Goal: Transaction & Acquisition: Purchase product/service

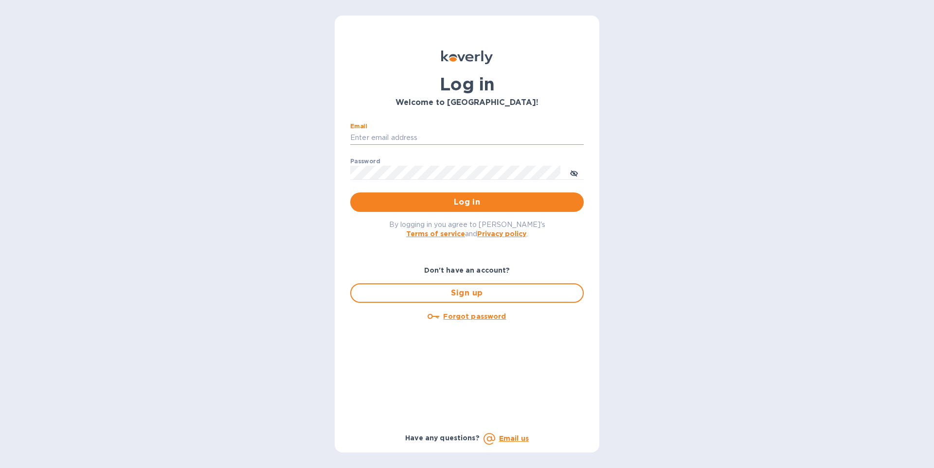
click at [409, 135] on input "Email" at bounding box center [466, 138] width 233 height 15
type input "[EMAIL_ADDRESS][DOMAIN_NAME]"
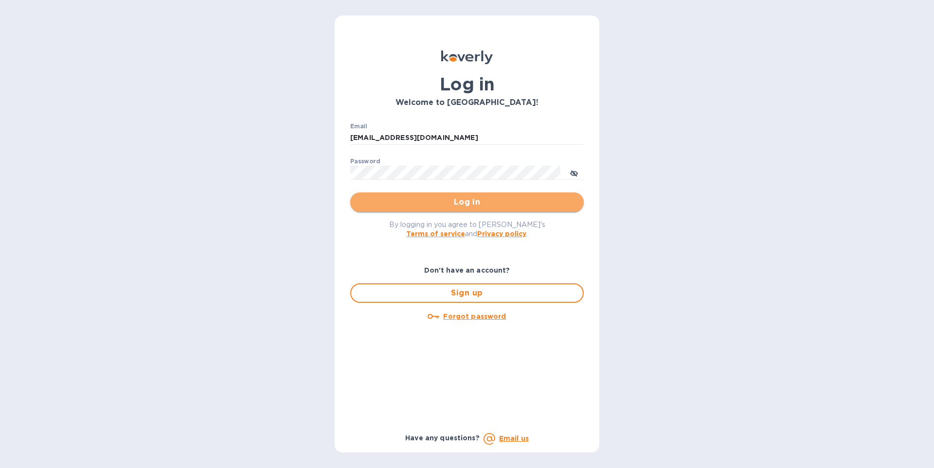
click at [477, 202] on span "Log in" at bounding box center [467, 203] width 218 height 12
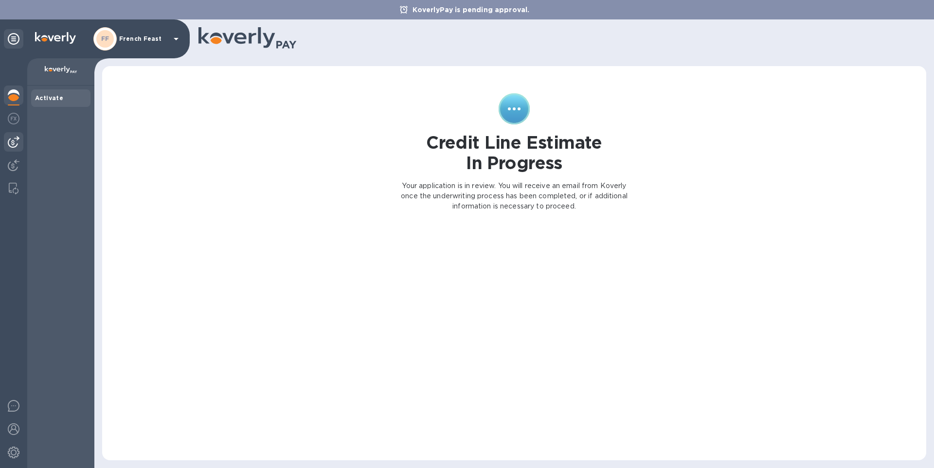
click at [10, 144] on img at bounding box center [14, 142] width 12 height 12
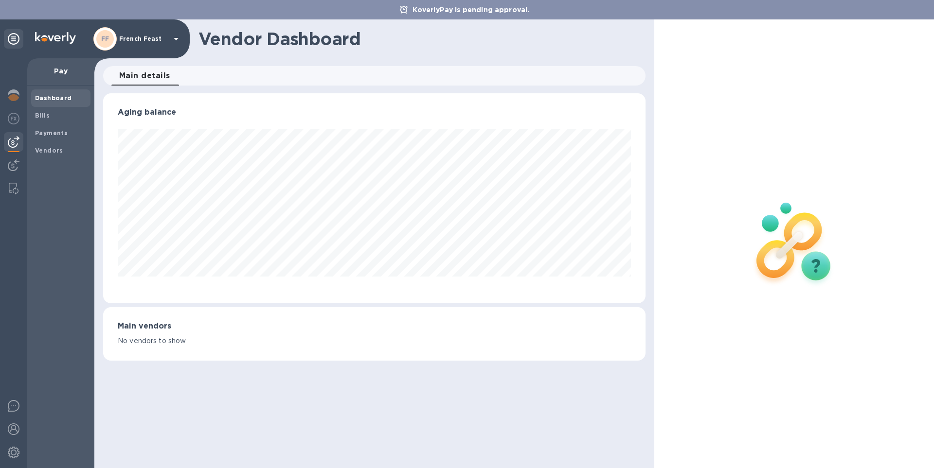
scroll to position [210, 542]
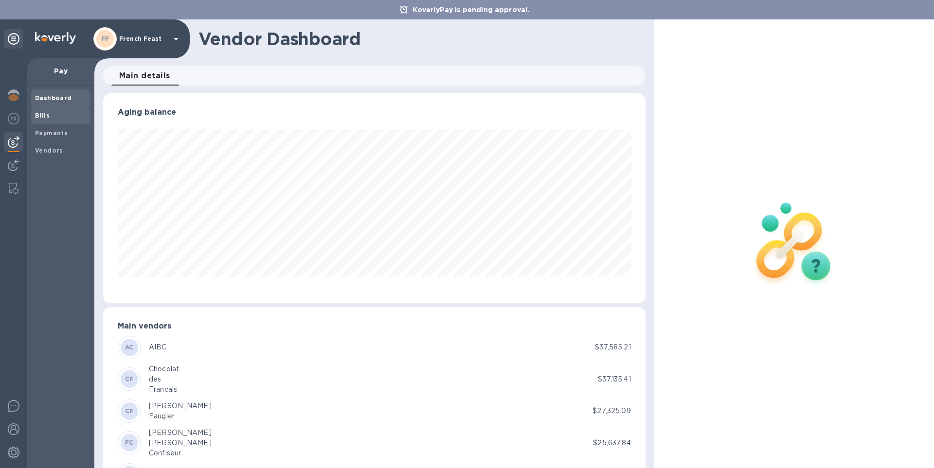
click at [42, 115] on b "Bills" at bounding box center [42, 115] width 15 height 7
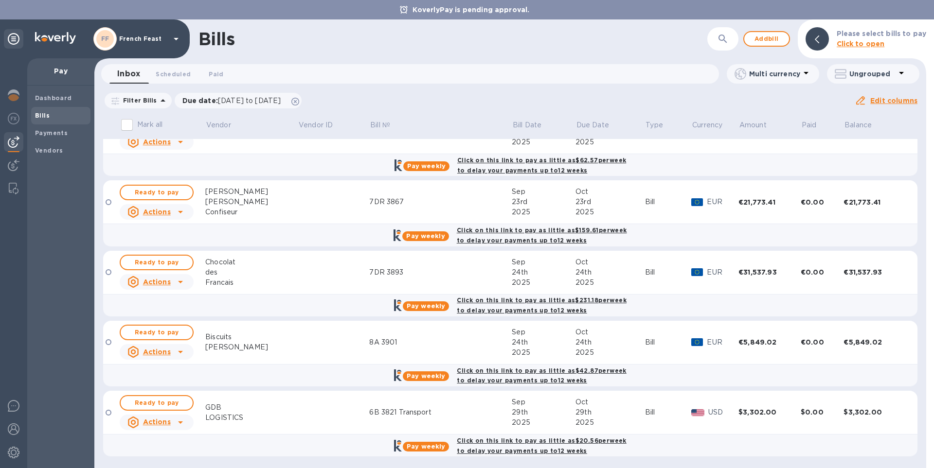
scroll to position [241, 0]
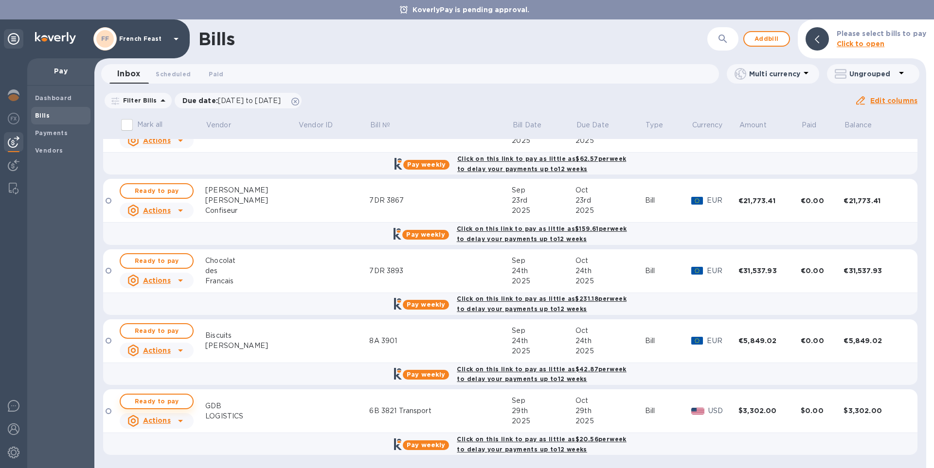
click at [145, 400] on span "Ready to pay" at bounding box center [156, 402] width 56 height 12
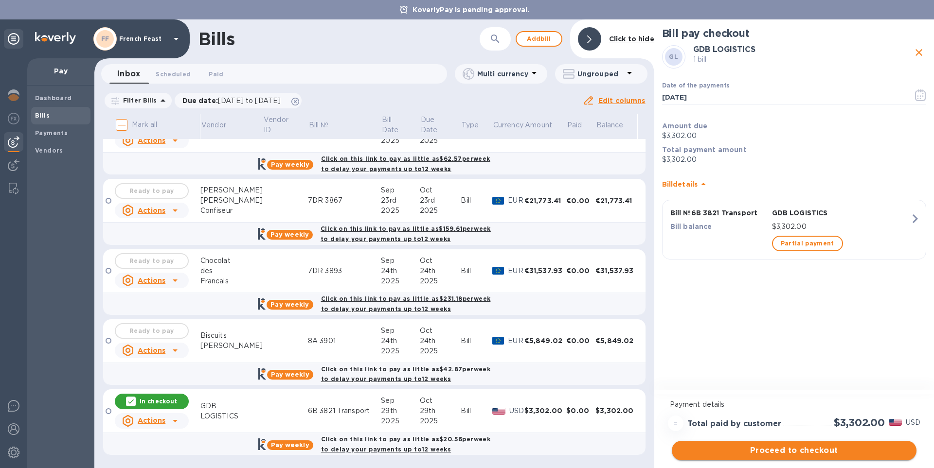
click at [791, 450] on span "Proceed to checkout" at bounding box center [794, 451] width 229 height 12
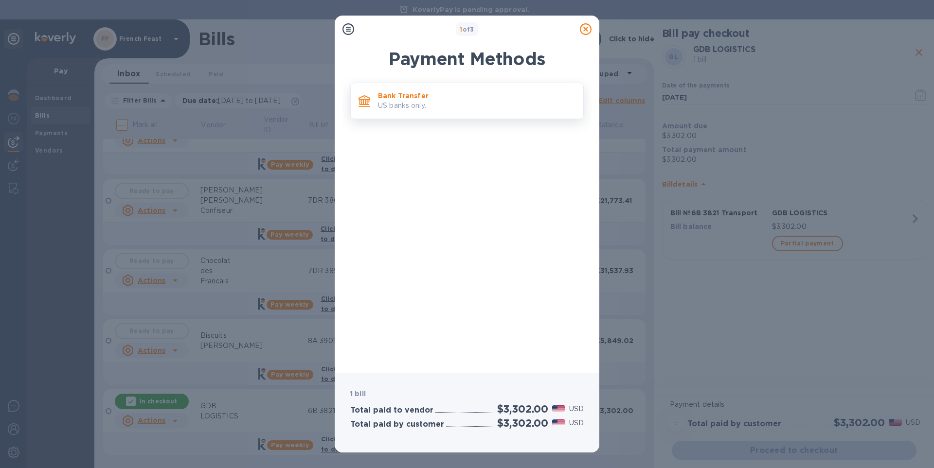
click at [367, 94] on div at bounding box center [364, 100] width 19 height 19
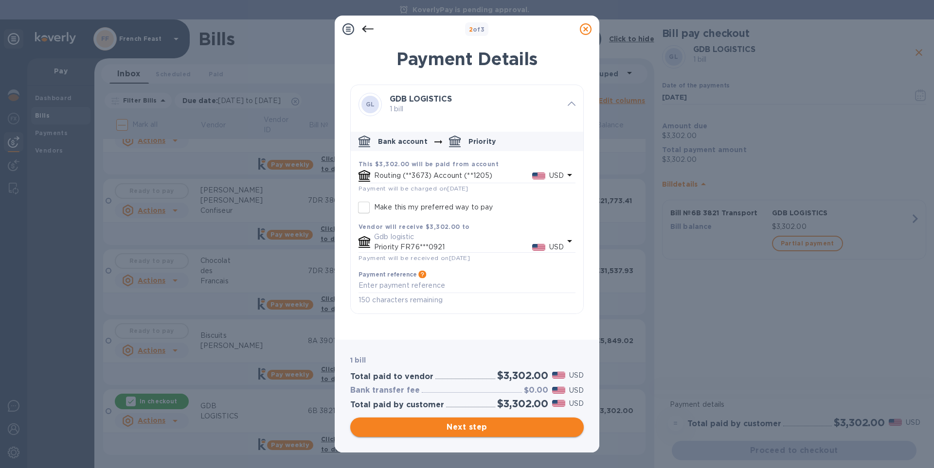
click at [486, 433] on span "Next step" at bounding box center [467, 428] width 218 height 12
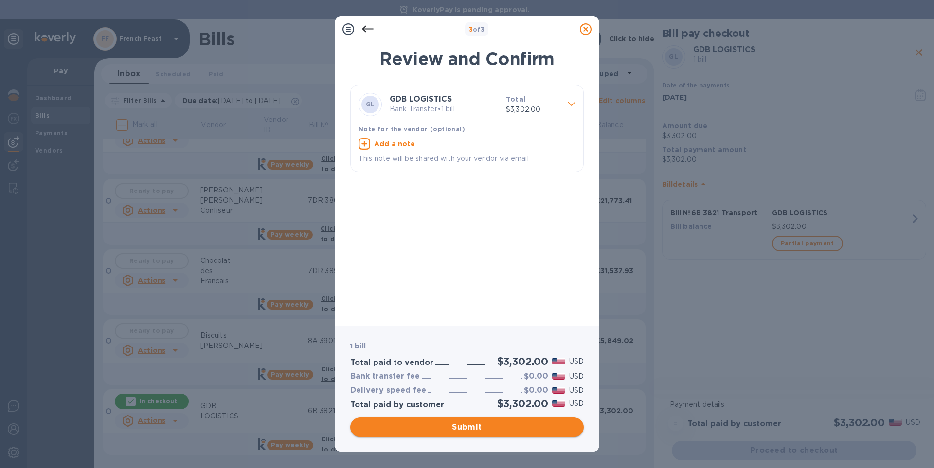
click at [486, 433] on span "Submit" at bounding box center [467, 428] width 218 height 12
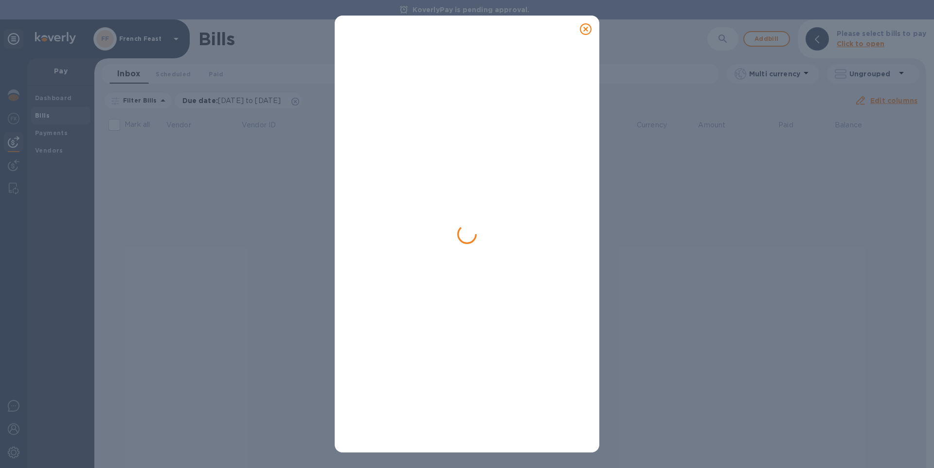
scroll to position [0, 0]
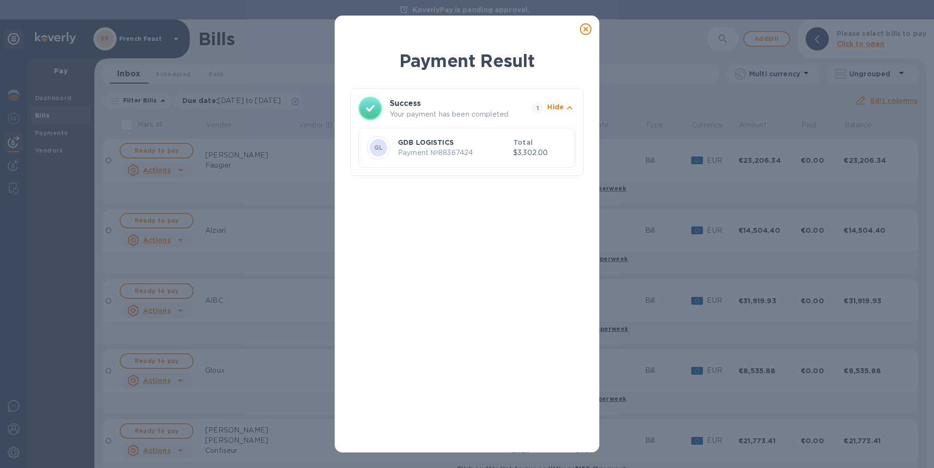
click at [582, 28] on icon at bounding box center [586, 29] width 12 height 12
